Goal: Navigation & Orientation: Go to known website

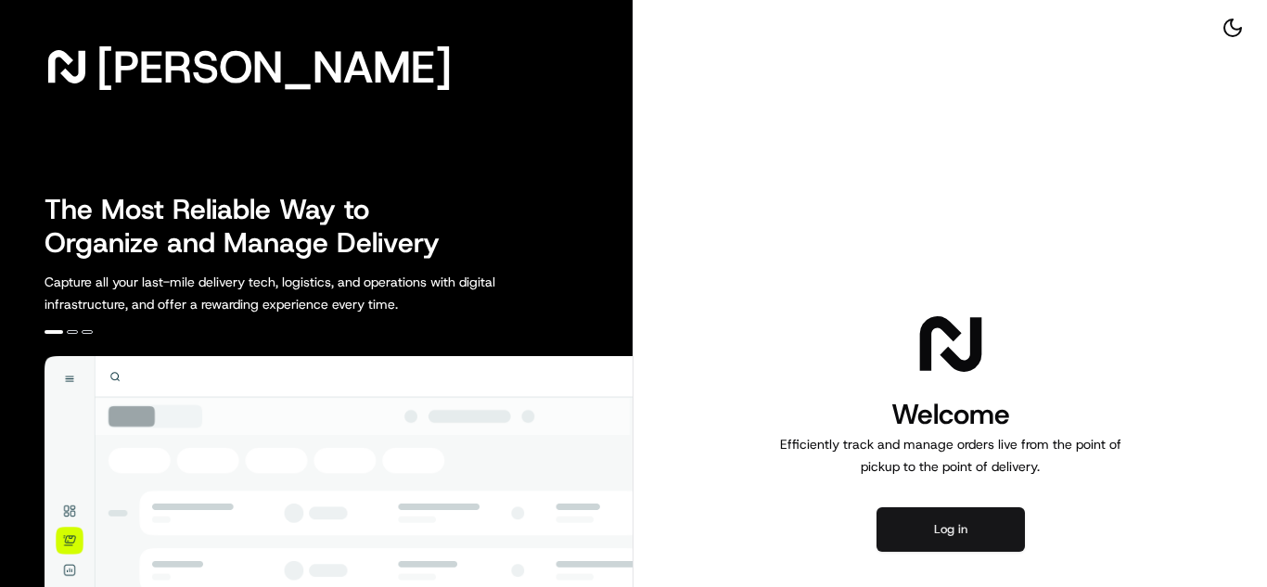
click at [885, 538] on button "Log in" at bounding box center [950, 529] width 148 height 45
